Goal: Book appointment/travel/reservation

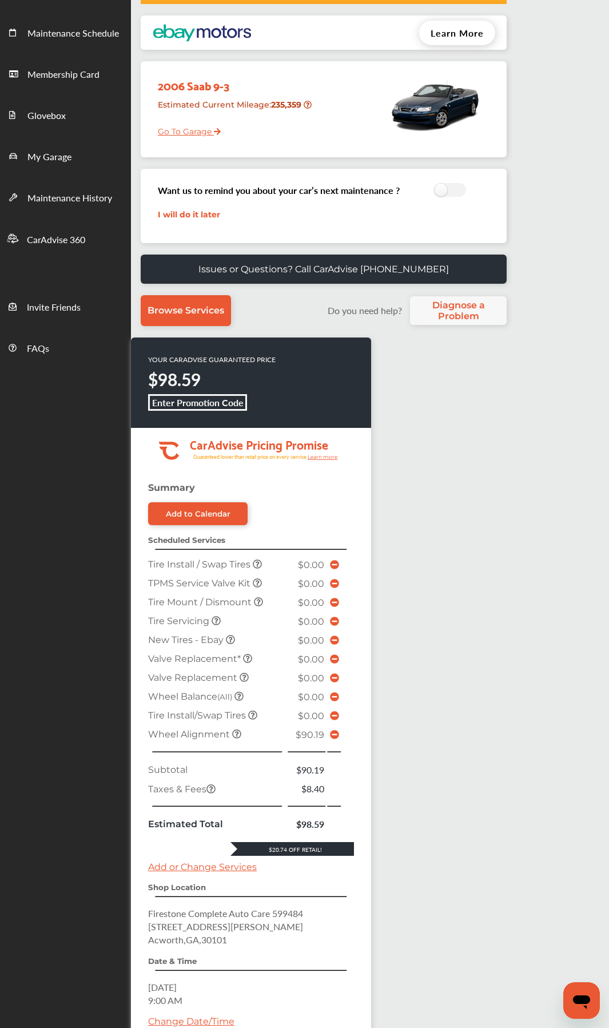
scroll to position [241, 0]
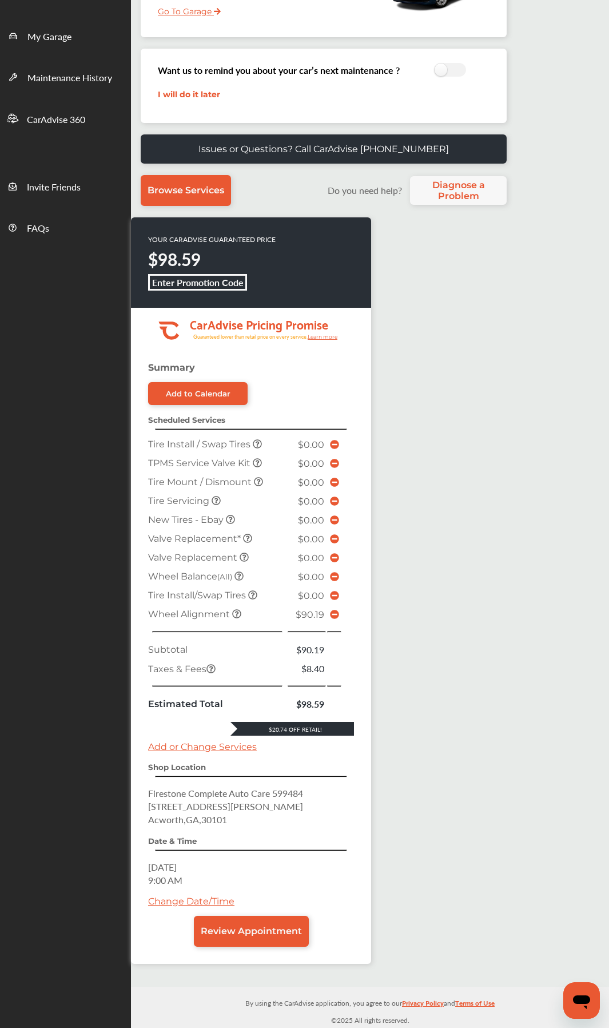
click at [335, 484] on icon at bounding box center [334, 614] width 9 height 9
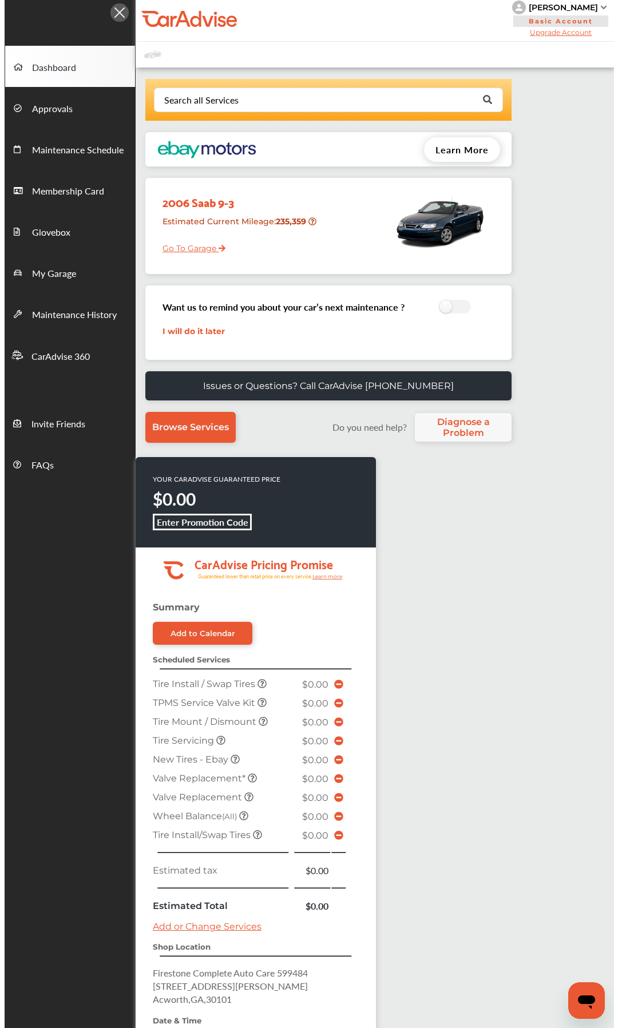
scroll to position [0, 0]
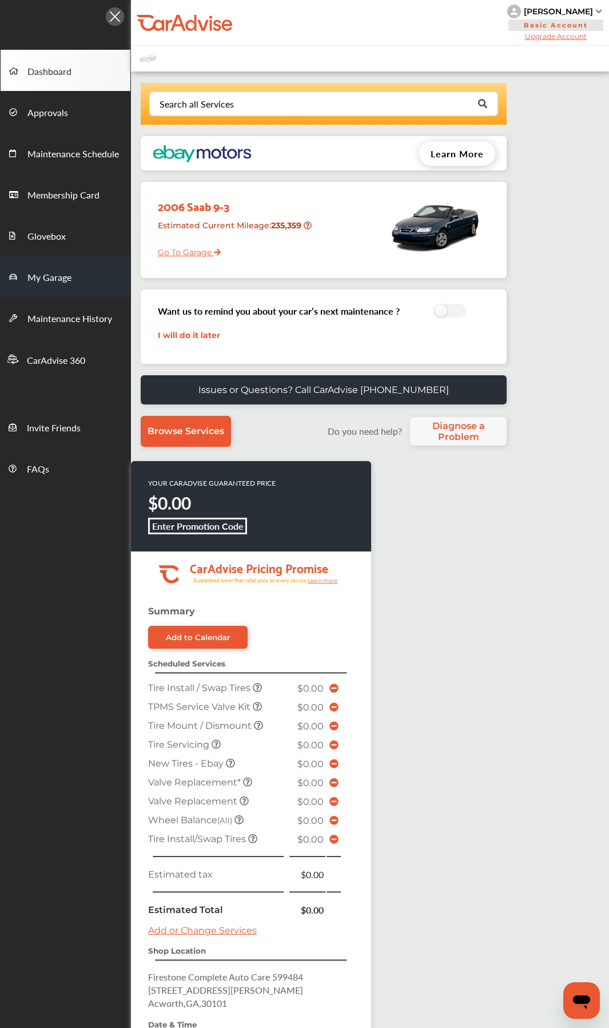
click at [60, 279] on span "My Garage" at bounding box center [49, 278] width 44 height 15
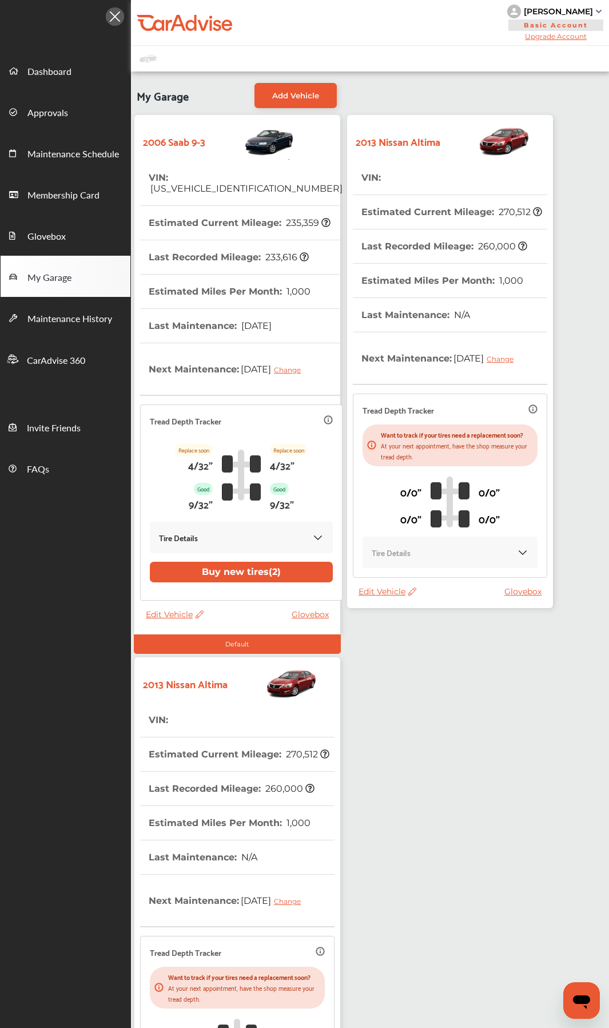
click at [382, 484] on span "Edit Vehicle" at bounding box center [388, 591] width 58 height 10
drag, startPoint x: 398, startPoint y: 735, endPoint x: 399, endPoint y: 726, distance: 9.2
click at [399, 484] on div "2006 Saab 9-3 VIN : [US_VEHICLE_IDENTIFICATION_NUMBER] Estimated Current Mileag…" at bounding box center [370, 643] width 478 height 1062
click at [395, 484] on span "Edit Vehicle" at bounding box center [388, 591] width 58 height 10
click at [421, 484] on div "Remove" at bounding box center [446, 632] width 103 height 18
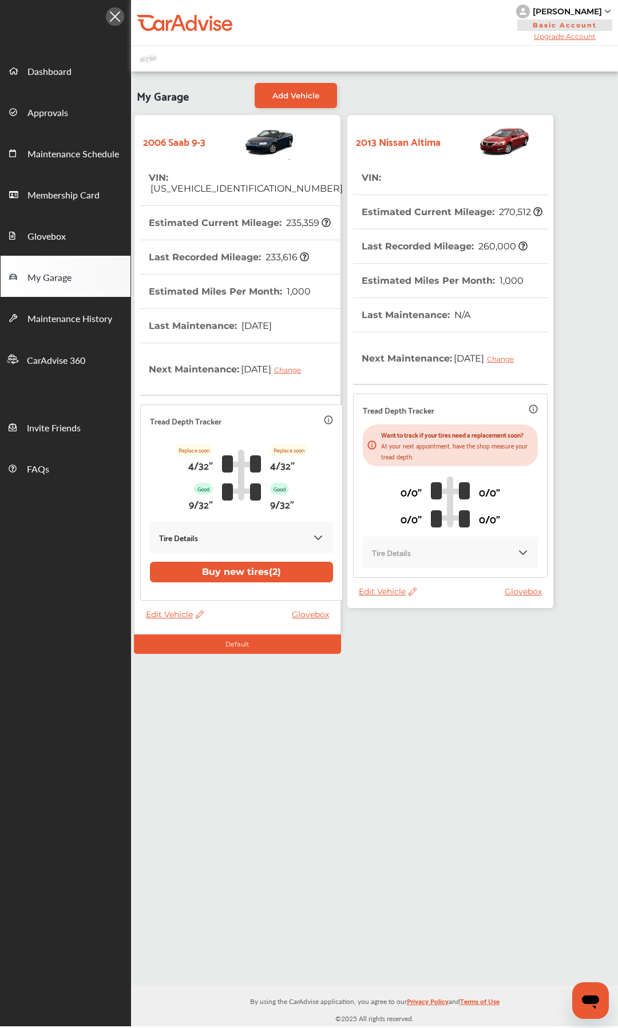
click at [387, 484] on span "Edit Vehicle" at bounding box center [388, 591] width 58 height 10
click at [388, 484] on div "My Garage Add Vehicle 2006 Saab 9-3 VIN : YS3FH76U766006866 Estimated Current M…" at bounding box center [374, 527] width 487 height 913
click at [394, 484] on div "0/0" 0/0" 0/0" 0/0"" at bounding box center [450, 501] width 175 height 70
click at [379, 484] on div "My Garage Add Vehicle 2006 Saab 9-3 VIN : YS3FH76U766006866 Estimated Current M…" at bounding box center [374, 527] width 487 height 913
click at [170, 614] on span "Edit Vehicle" at bounding box center [175, 614] width 58 height 10
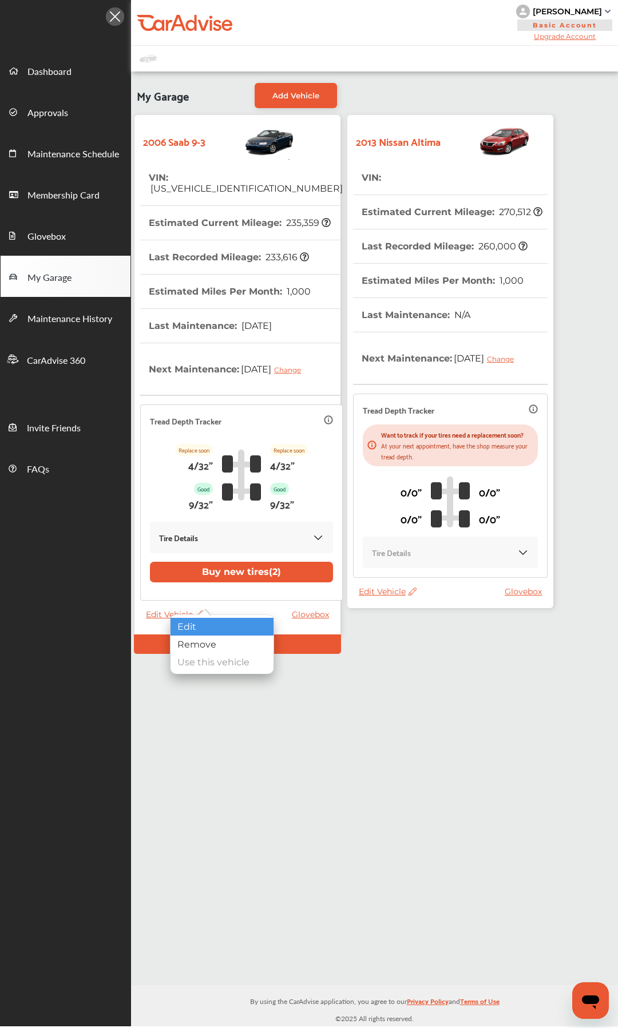
click at [208, 624] on div "Edit" at bounding box center [221, 627] width 103 height 18
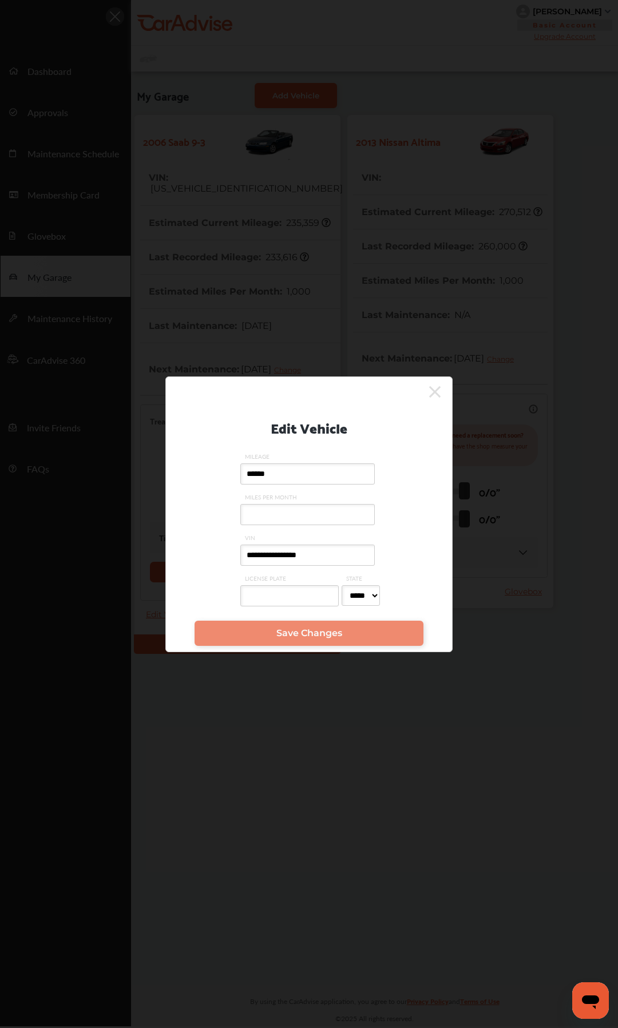
drag, startPoint x: 339, startPoint y: 555, endPoint x: 97, endPoint y: 521, distance: 243.7
click at [97, 522] on div "**********" at bounding box center [309, 514] width 618 height 1028
click at [435, 392] on icon at bounding box center [434, 391] width 11 height 11
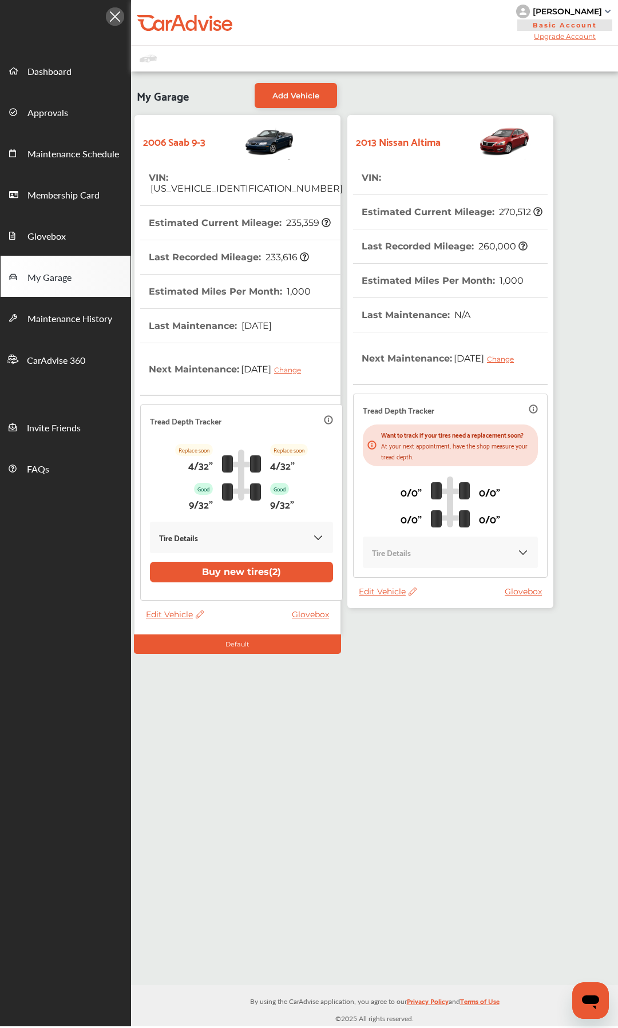
click at [384, 596] on span "Edit Vehicle" at bounding box center [388, 591] width 58 height 10
click at [402, 633] on div "Remove" at bounding box center [435, 633] width 103 height 18
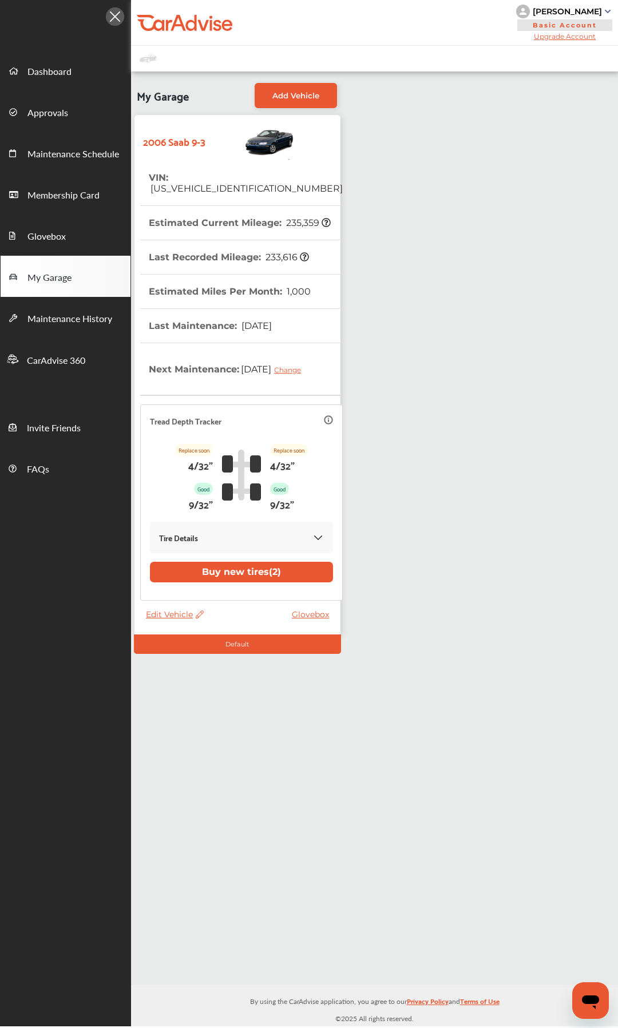
click at [164, 618] on span "Edit Vehicle" at bounding box center [175, 614] width 58 height 10
click at [192, 629] on div "Edit" at bounding box center [215, 631] width 103 height 18
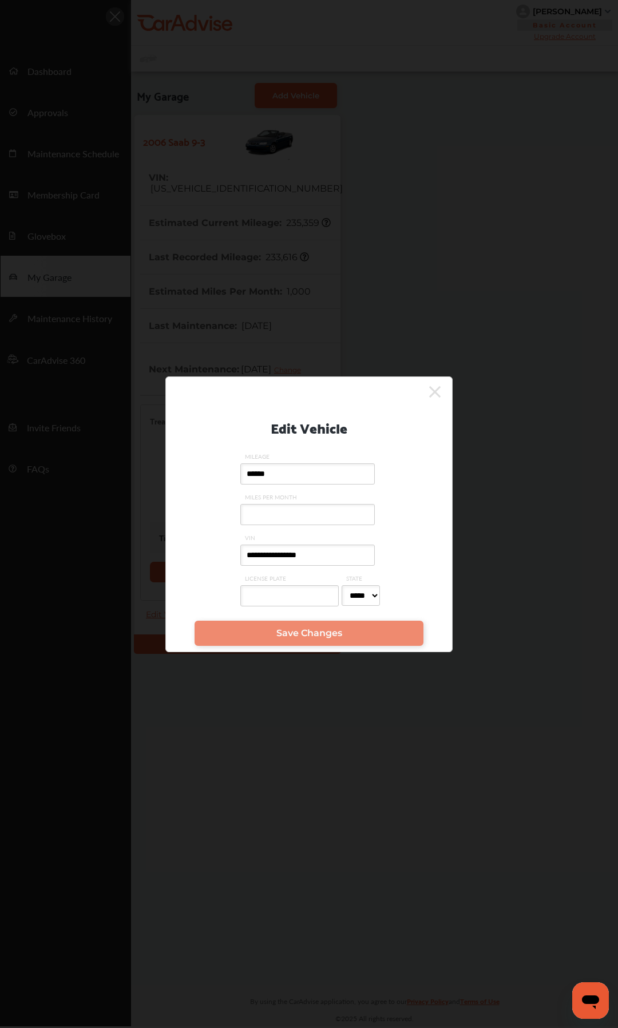
drag, startPoint x: 339, startPoint y: 556, endPoint x: 165, endPoint y: 541, distance: 174.5
click at [165, 541] on div "**********" at bounding box center [309, 514] width 618 height 1028
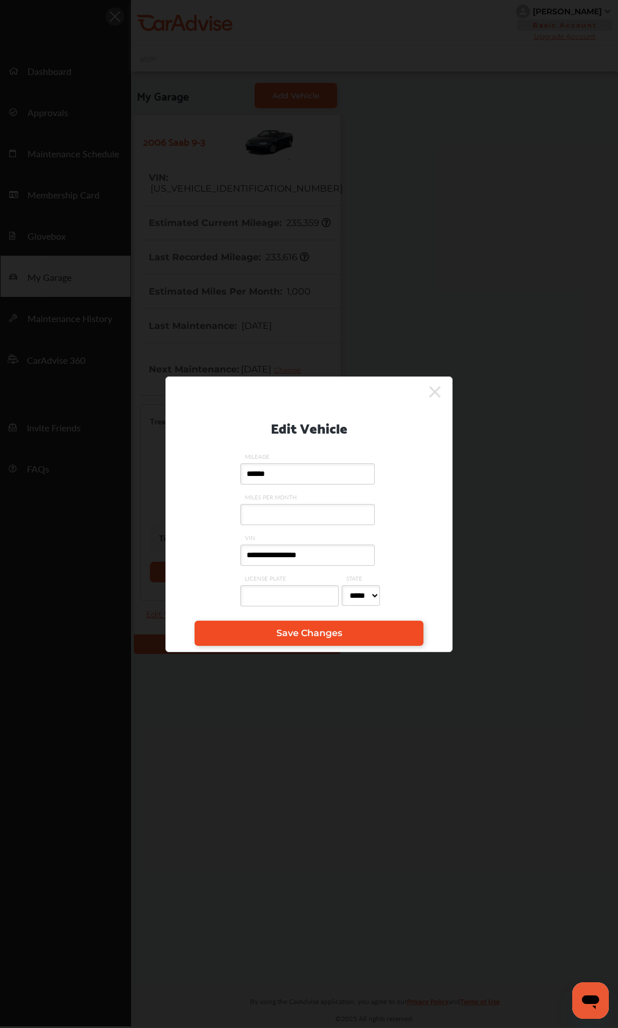
type input "**********"
click at [272, 627] on link "Save Changes" at bounding box center [308, 632] width 229 height 25
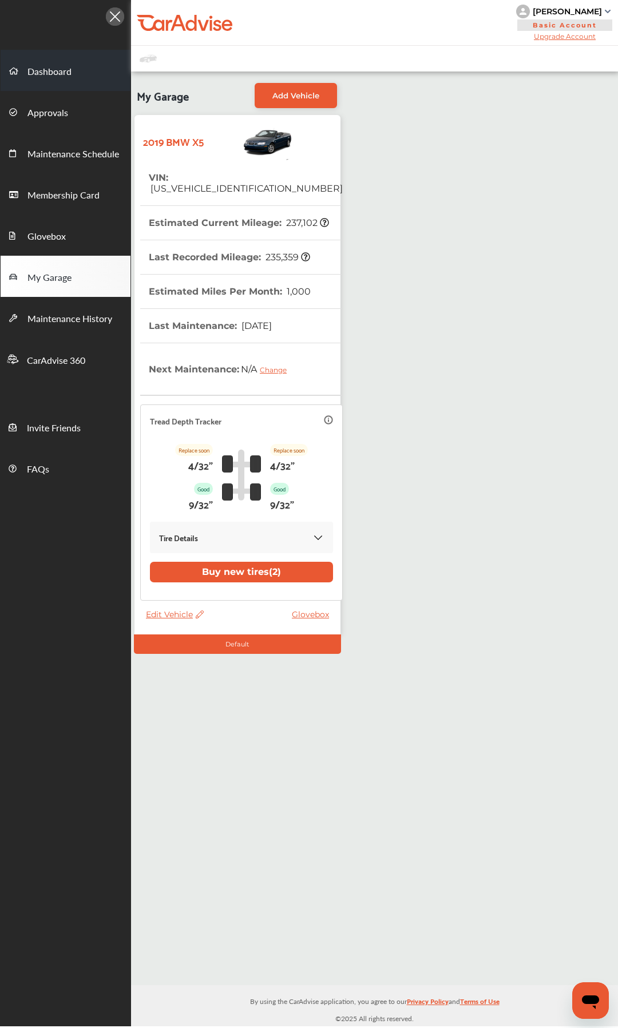
click at [49, 86] on link "Dashboard" at bounding box center [66, 70] width 130 height 41
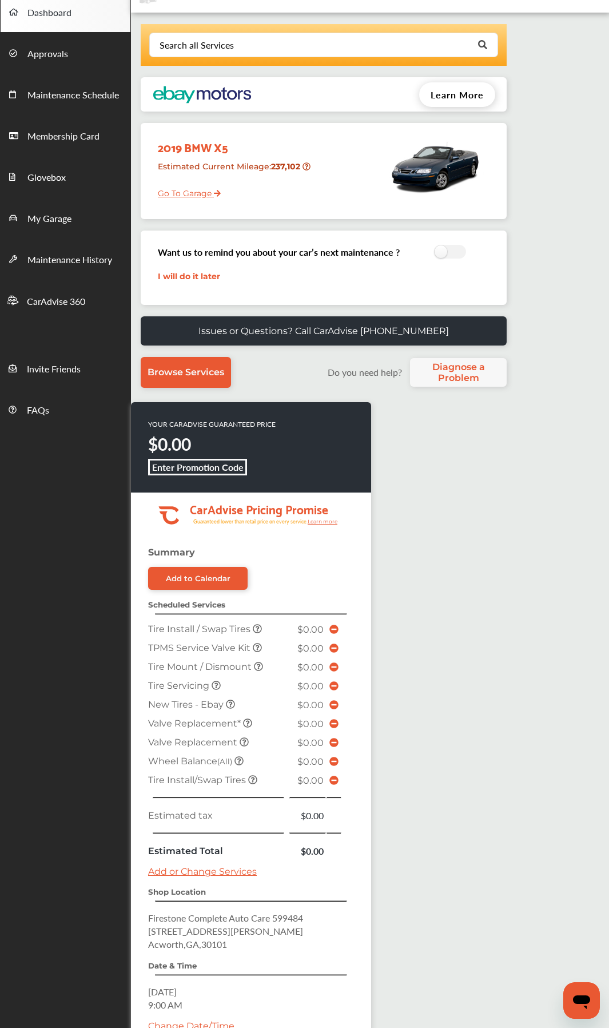
scroll to position [172, 0]
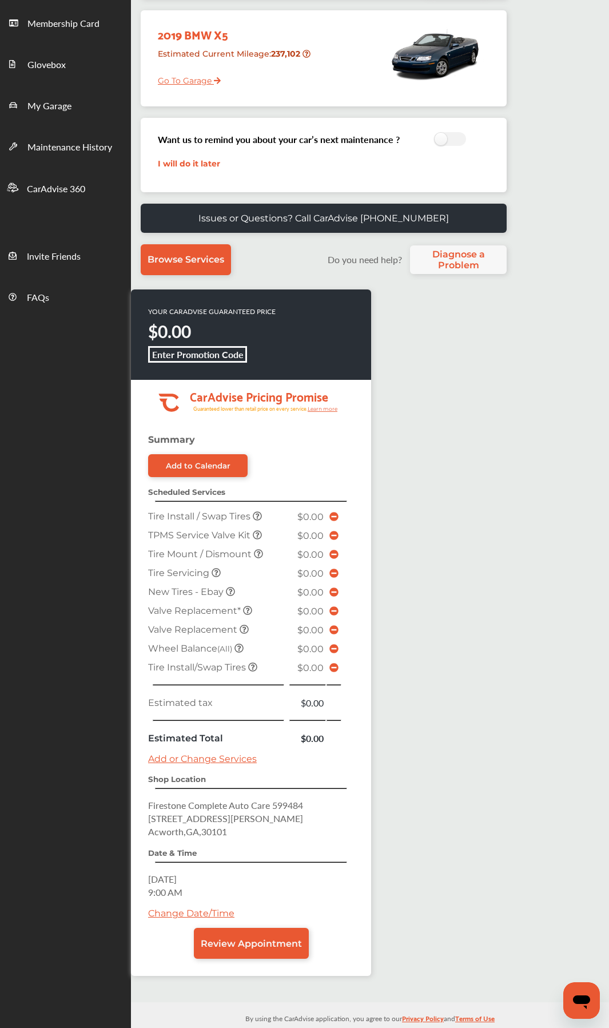
click at [212, 912] on link "Change Date/Time" at bounding box center [191, 913] width 86 height 11
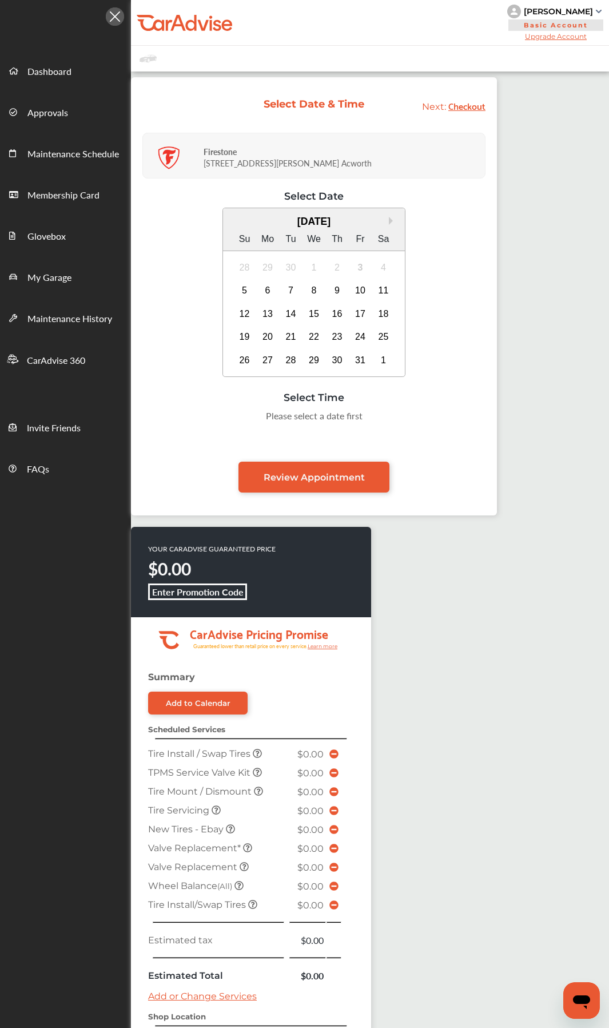
click at [460, 651] on div "YOUR CARADVISE GUARANTEED PRICE $0.00 Enter Promotion Code .cls-1 { clip-path: …" at bounding box center [314, 876] width 366 height 698
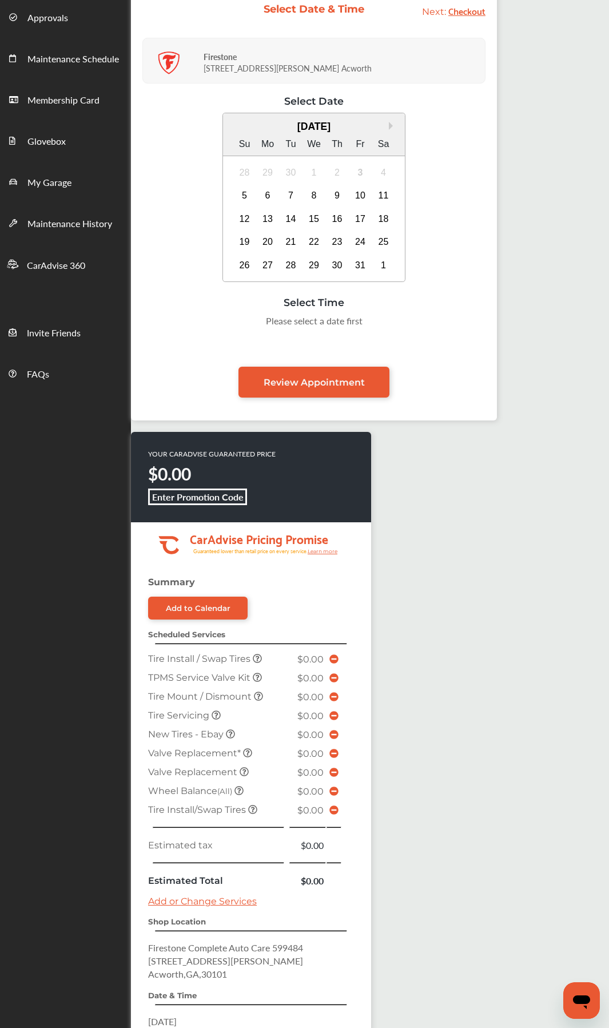
scroll to position [244, 0]
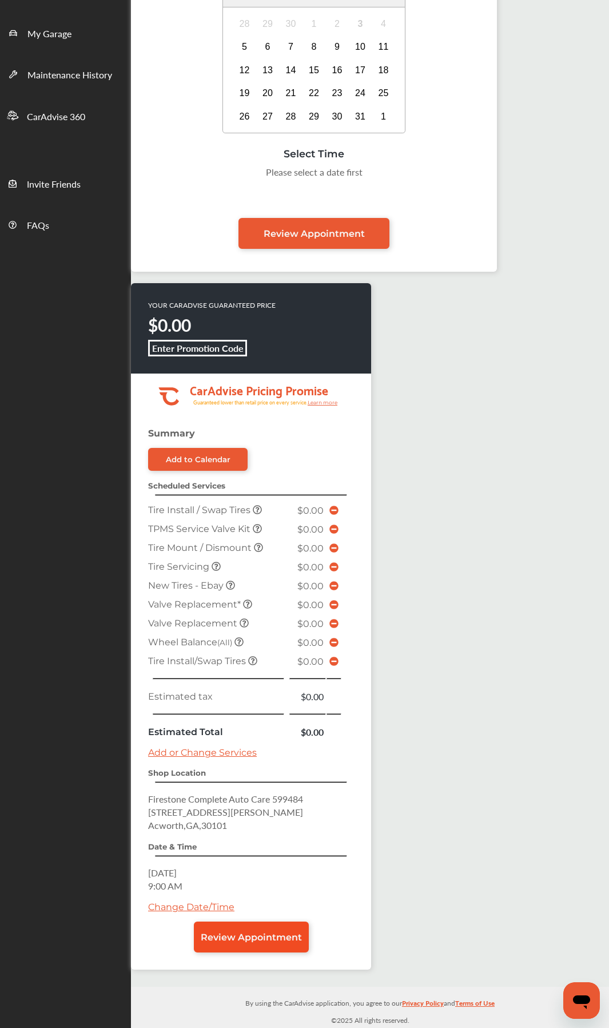
click at [274, 940] on span "Review Appointment" at bounding box center [251, 937] width 101 height 11
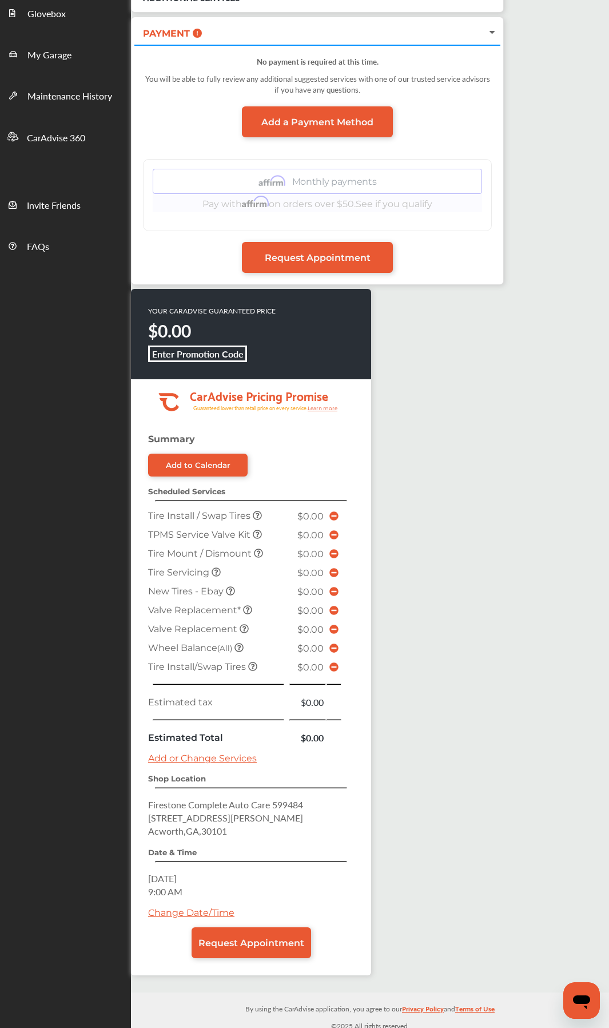
scroll to position [226, 0]
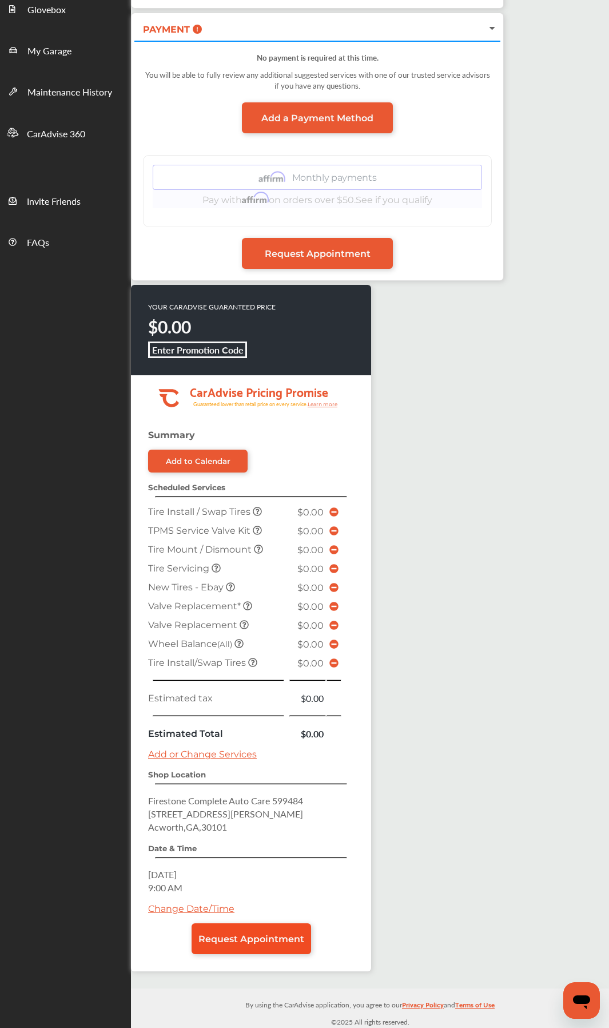
click at [272, 942] on span "Request Appointment" at bounding box center [251, 938] width 106 height 11
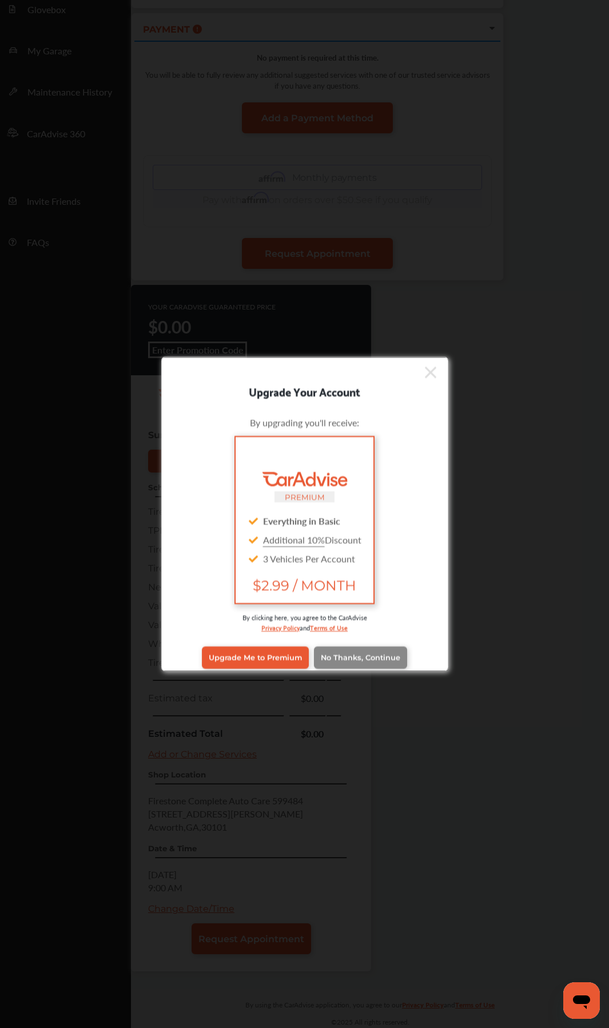
click at [353, 657] on span "No Thanks, Continue" at bounding box center [360, 657] width 79 height 9
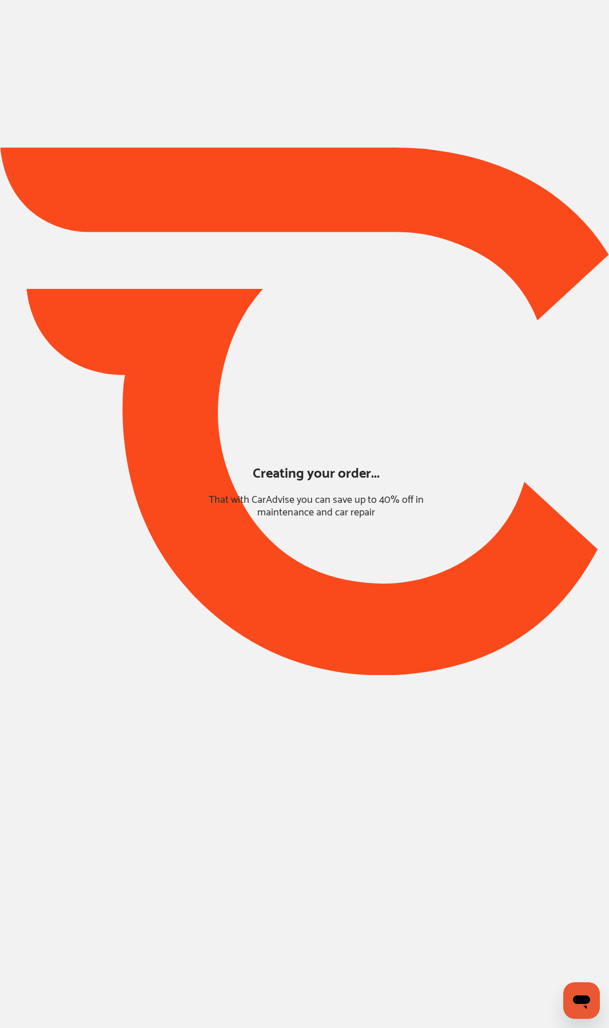
scroll to position [0, 0]
